Goal: Navigation & Orientation: Find specific page/section

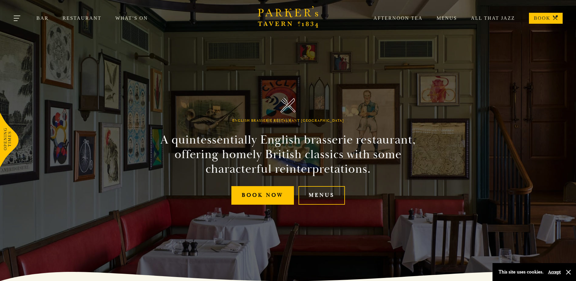
click at [21, 17] on button "Toggle navigation" at bounding box center [18, 19] width 26 height 26
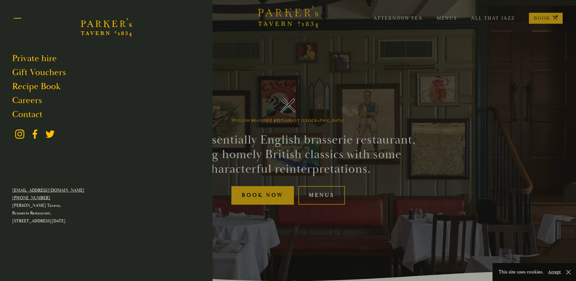
click at [17, 15] on button "Toggle navigation" at bounding box center [18, 19] width 26 height 26
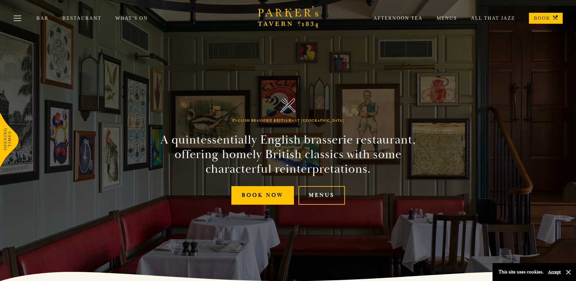
click at [115, 16] on link "What’s On" at bounding box center [138, 18] width 46 height 6
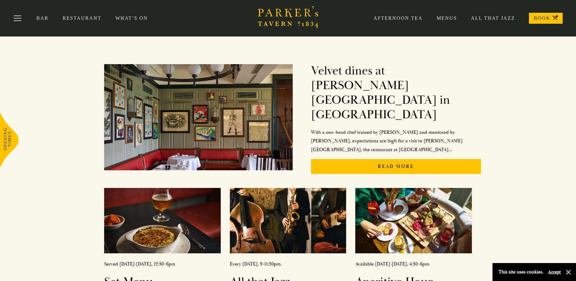
scroll to position [89, 0]
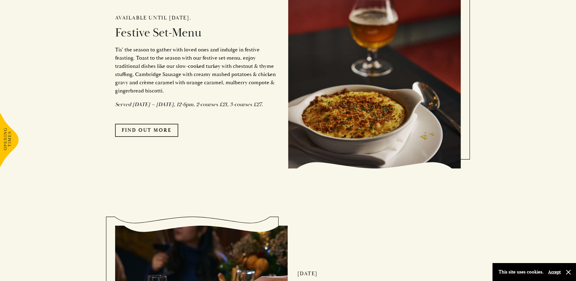
scroll to position [589, 0]
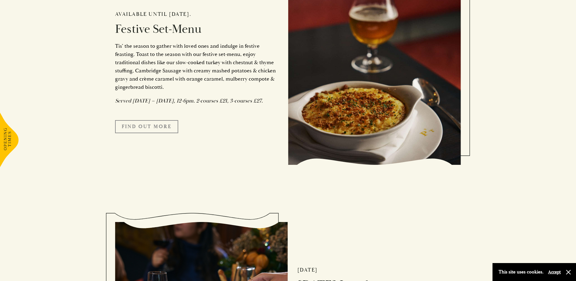
click at [154, 132] on link "FIND OUT MORE" at bounding box center [146, 126] width 63 height 13
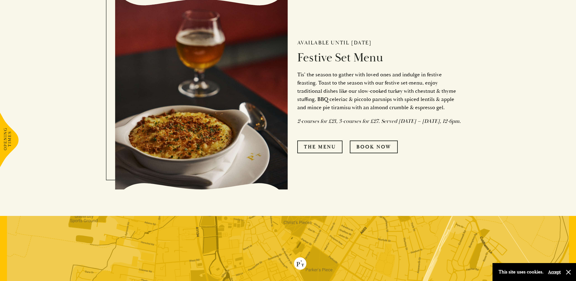
scroll to position [316, 0]
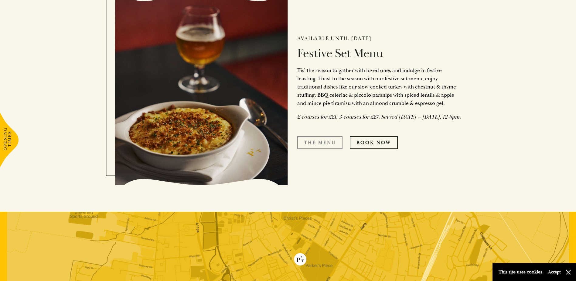
click at [312, 147] on link "The Menu" at bounding box center [319, 142] width 45 height 13
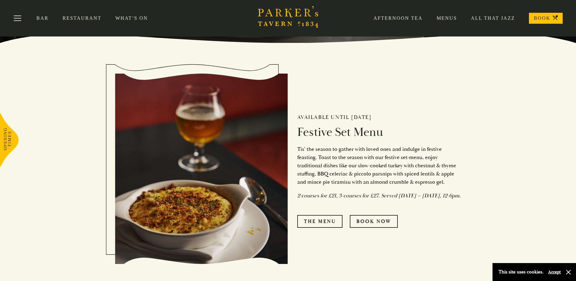
scroll to position [237, 0]
click at [452, 18] on link "Menus" at bounding box center [440, 18] width 34 height 6
